Goal: Register for event/course

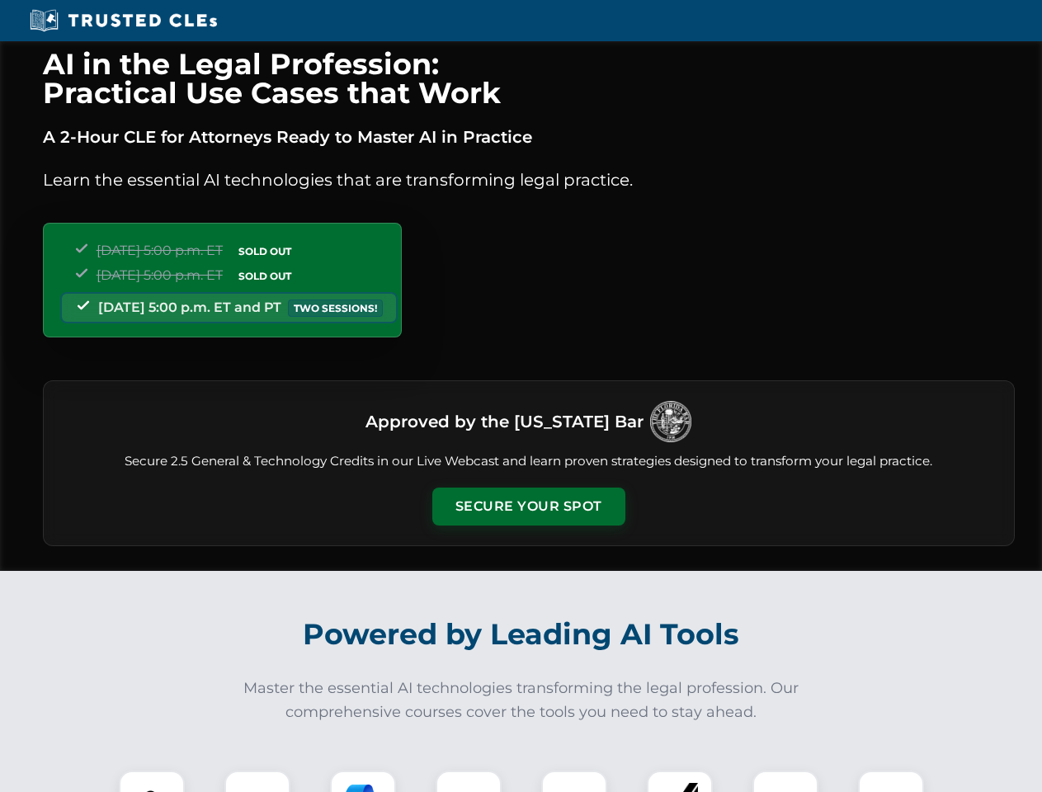
click at [528, 506] on button "Secure Your Spot" at bounding box center [528, 506] width 193 height 38
click at [152, 781] on img at bounding box center [152, 803] width 48 height 48
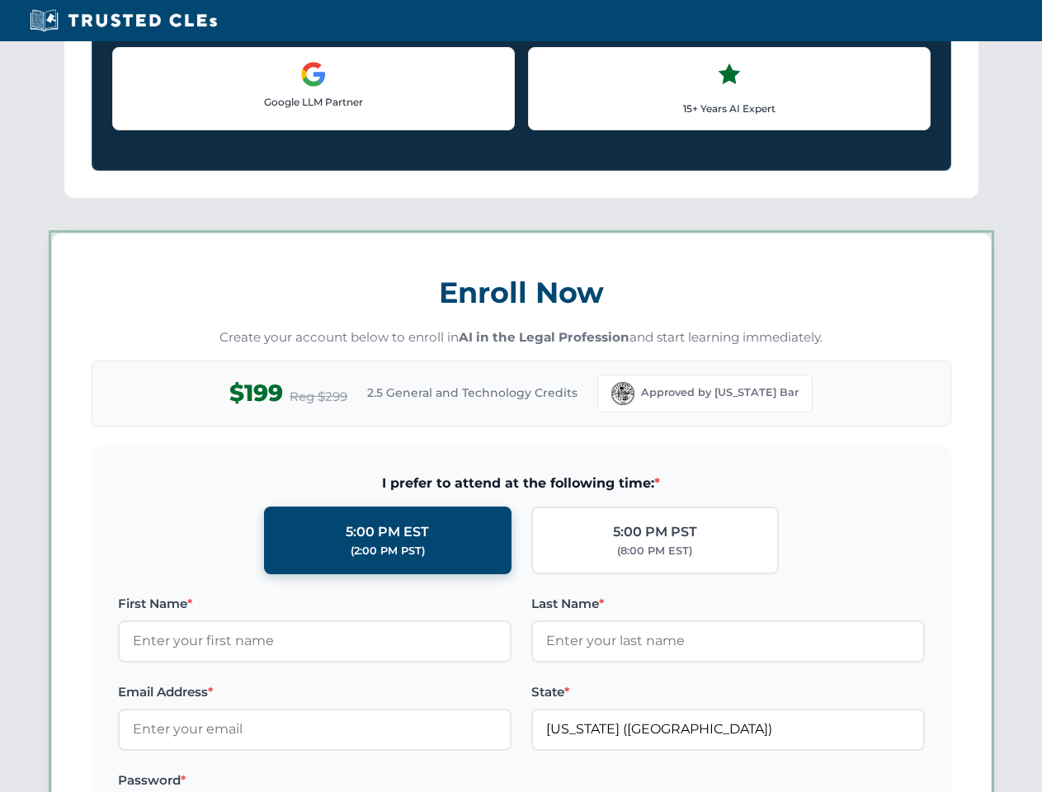
click at [363, 781] on label "Password *" at bounding box center [314, 780] width 393 height 20
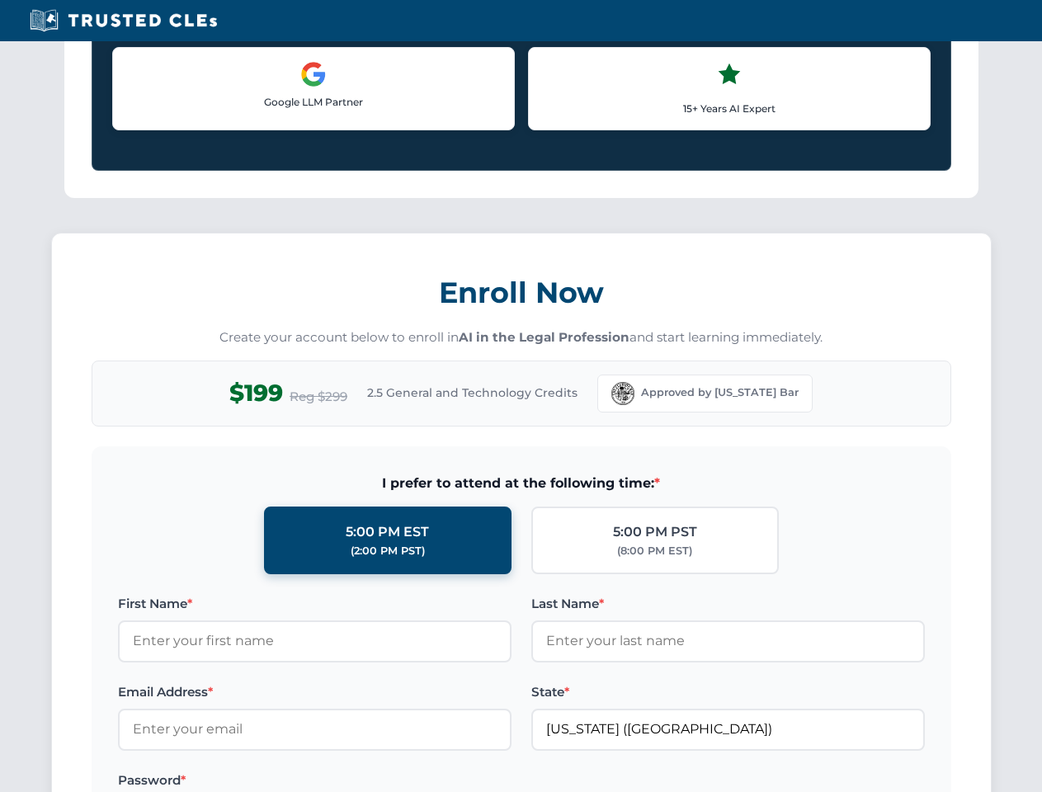
scroll to position [1619, 0]
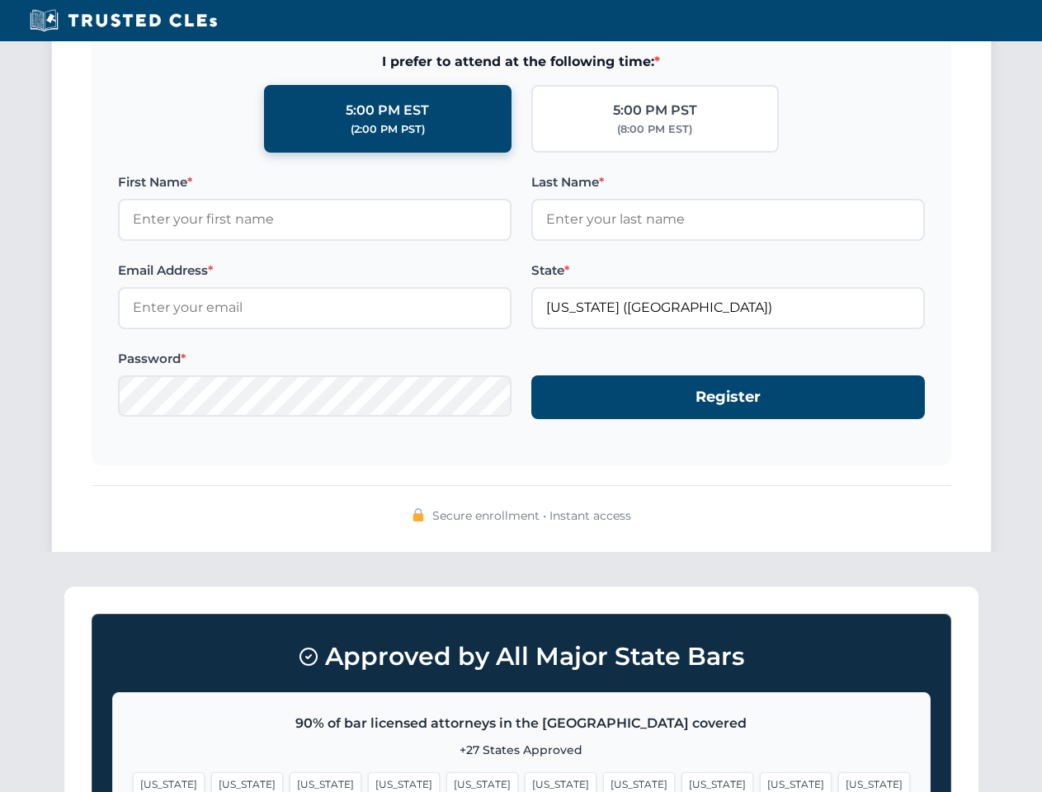
click at [760, 781] on span "[US_STATE]" at bounding box center [796, 784] width 72 height 24
